Goal: Find specific page/section: Find specific page/section

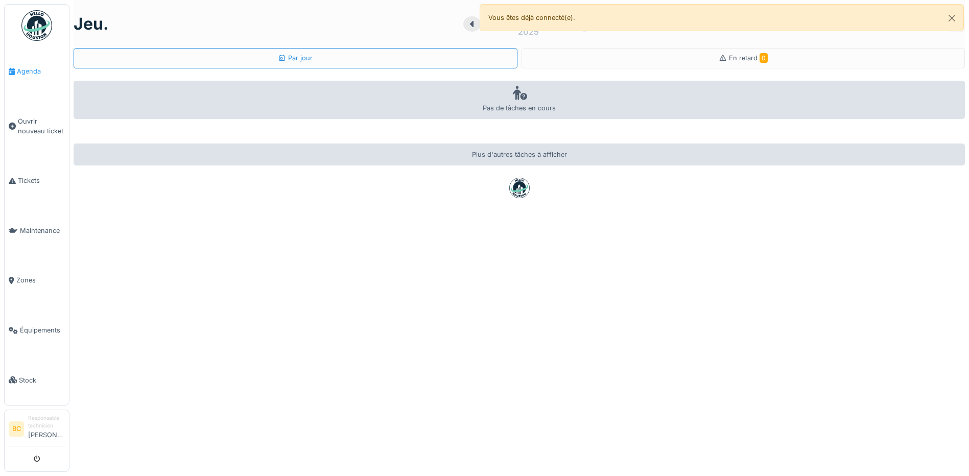
click at [19, 66] on span "Agenda" at bounding box center [41, 71] width 48 height 10
click at [30, 71] on span "Agenda" at bounding box center [41, 71] width 48 height 10
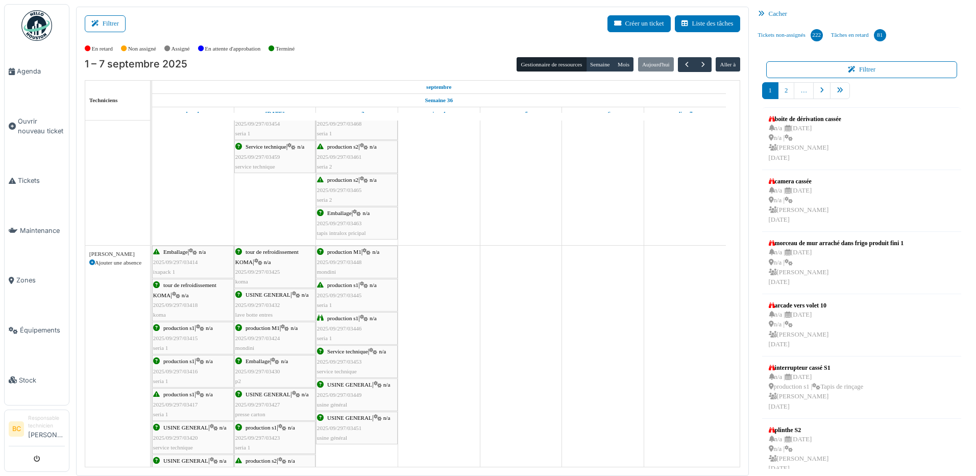
click at [340, 248] on div "production M1 | n/a 2025/09/297/03448 mondini" at bounding box center [357, 262] width 80 height 30
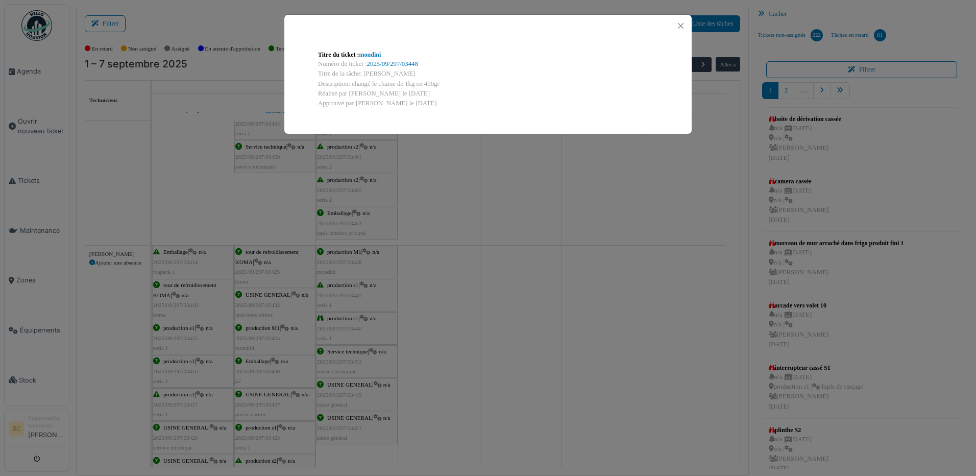
click at [343, 284] on div "Titre du ticket : mondini Numéro de ticket : 2025/09/297/03448 Titre de la tâch…" at bounding box center [488, 238] width 976 height 476
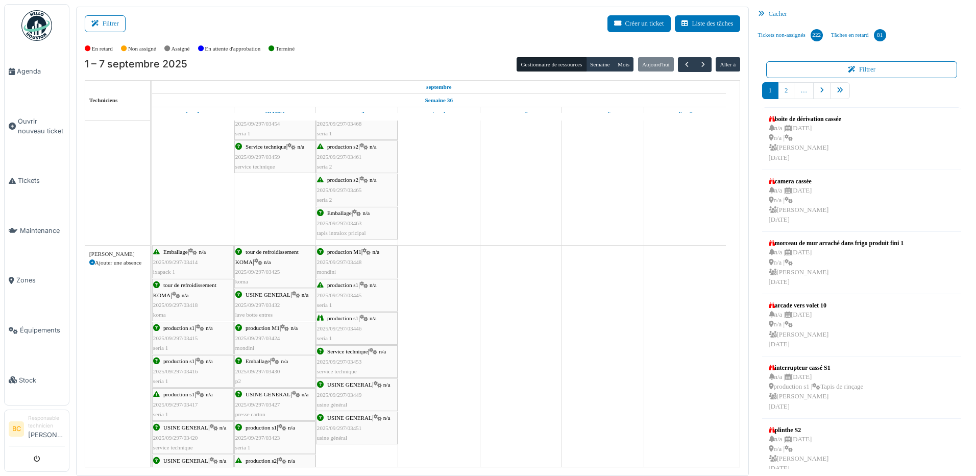
click at [343, 284] on span "production s1" at bounding box center [342, 285] width 31 height 6
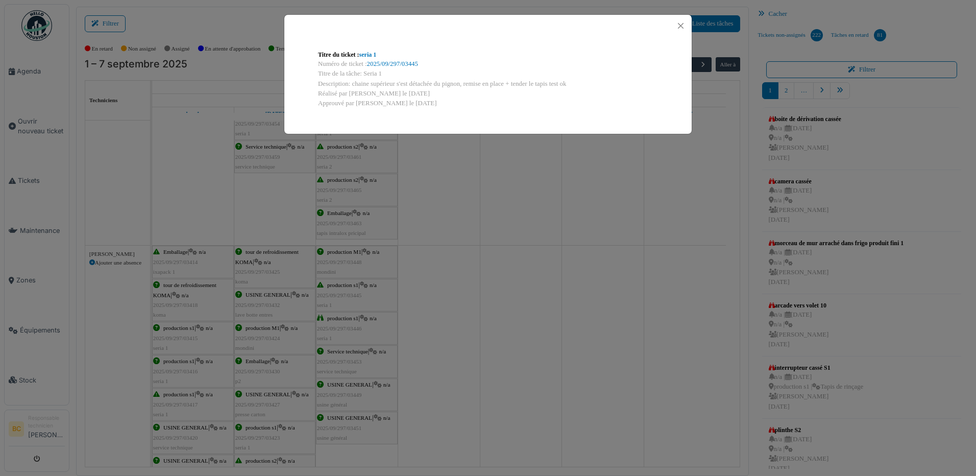
click at [346, 317] on div "Titre du ticket : seria 1 Numéro de ticket : 2025/09/297/03445 Titre de la tâch…" at bounding box center [488, 238] width 976 height 476
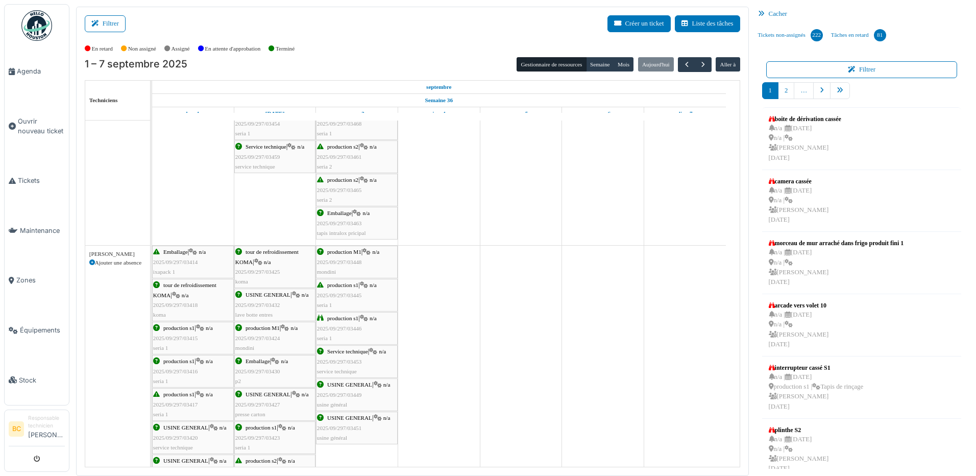
click at [346, 317] on span "production s1" at bounding box center [342, 318] width 31 height 6
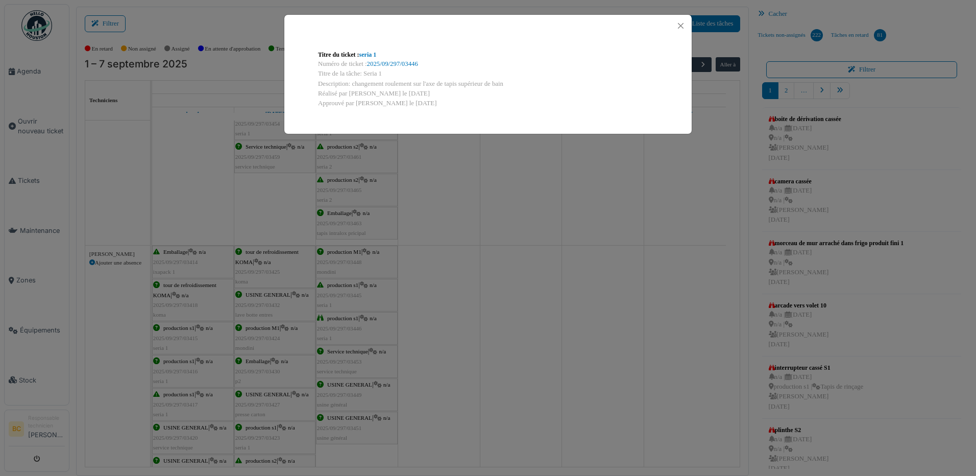
click at [342, 349] on div "Titre du ticket : seria 1 Numéro de ticket : 2025/09/297/03446 Titre de la tâch…" at bounding box center [488, 238] width 976 height 476
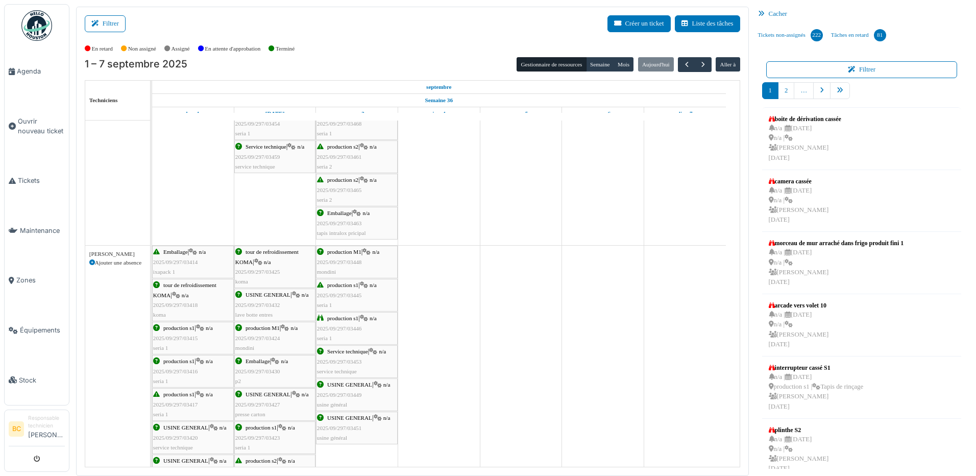
click at [342, 349] on span "Service technique" at bounding box center [347, 351] width 41 height 6
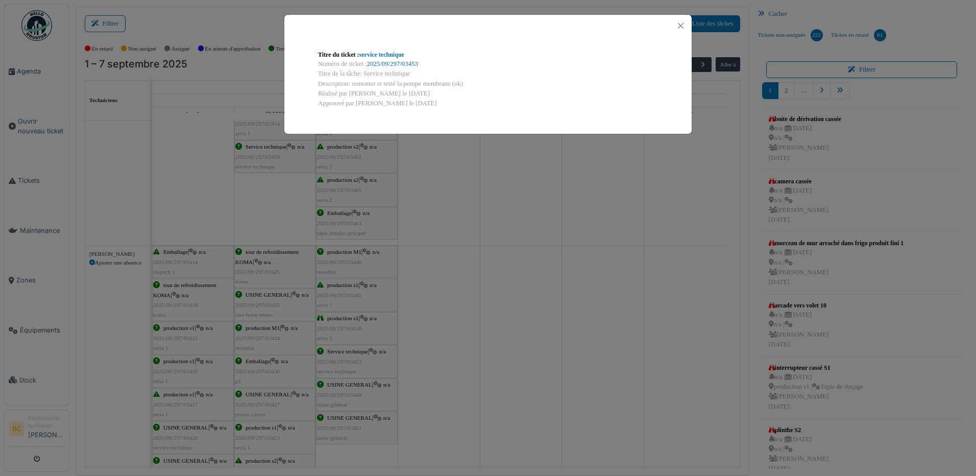
click at [472, 315] on div "Titre du ticket : service technique Numéro de ticket : 2025/09/297/03453 Titre …" at bounding box center [488, 238] width 976 height 476
